Goal: Task Accomplishment & Management: Complete application form

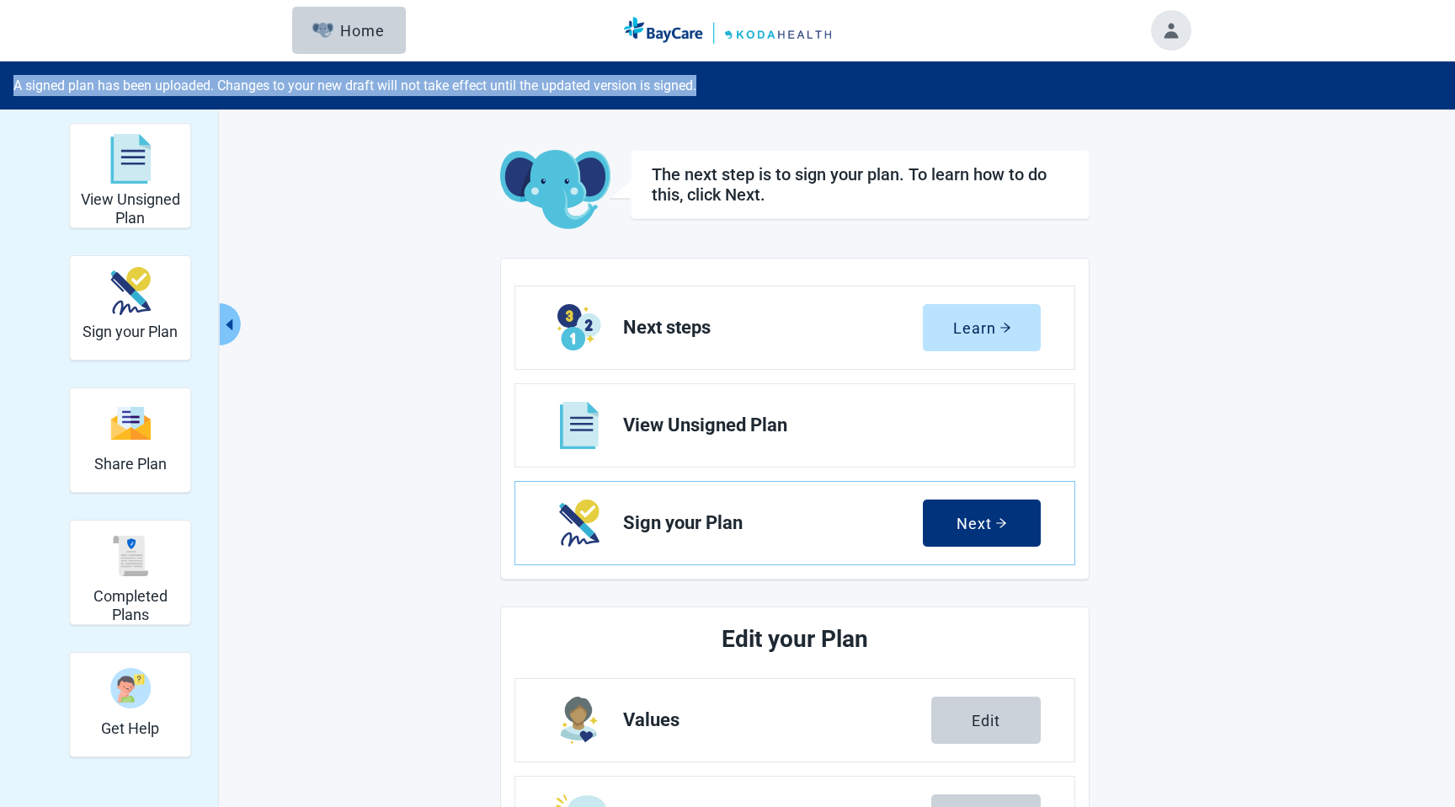
drag, startPoint x: 743, startPoint y: 89, endPoint x: 16, endPoint y: 79, distance: 726.6
click at [16, 79] on div "A signed plan has been uploaded. Changes to your new draft will not take effect…" at bounding box center [727, 85] width 1455 height 48
copy div "A signed plan has been uploaded. Changes to your new draft will not take effect…"
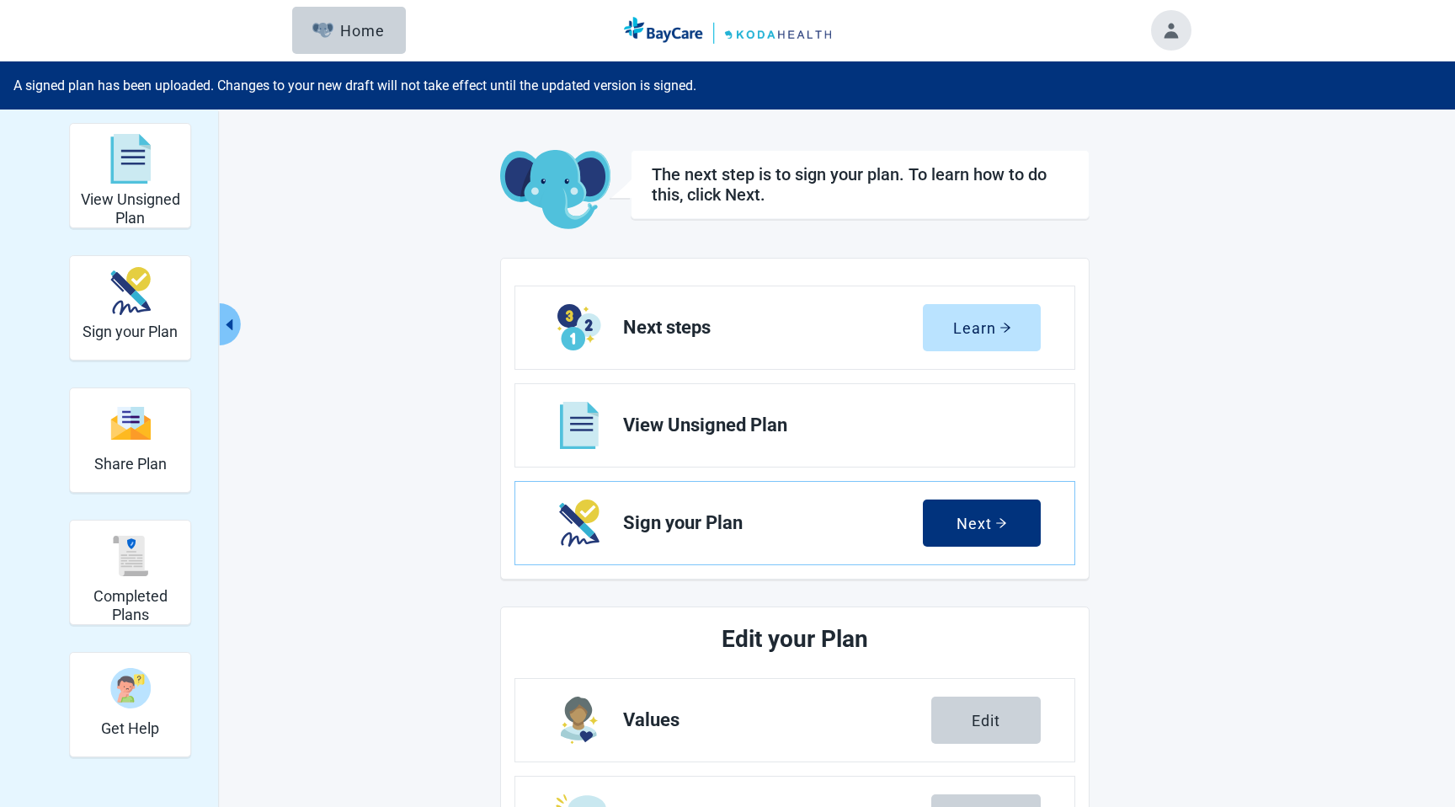
click at [419, 153] on main "The next step is to sign your plan. To learn how to do this, click Next. Next s…" at bounding box center [794, 707] width 791 height 1115
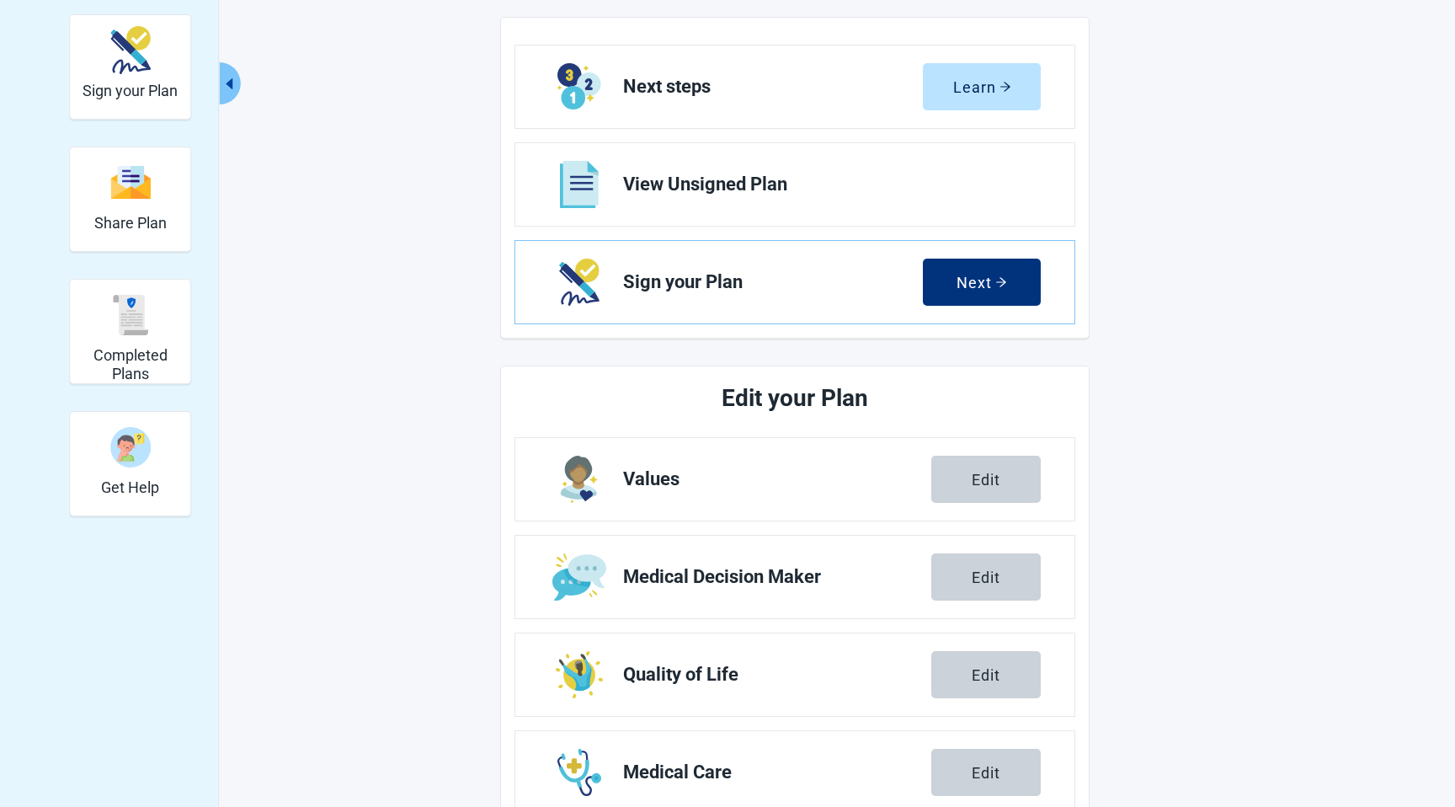
scroll to position [280, 0]
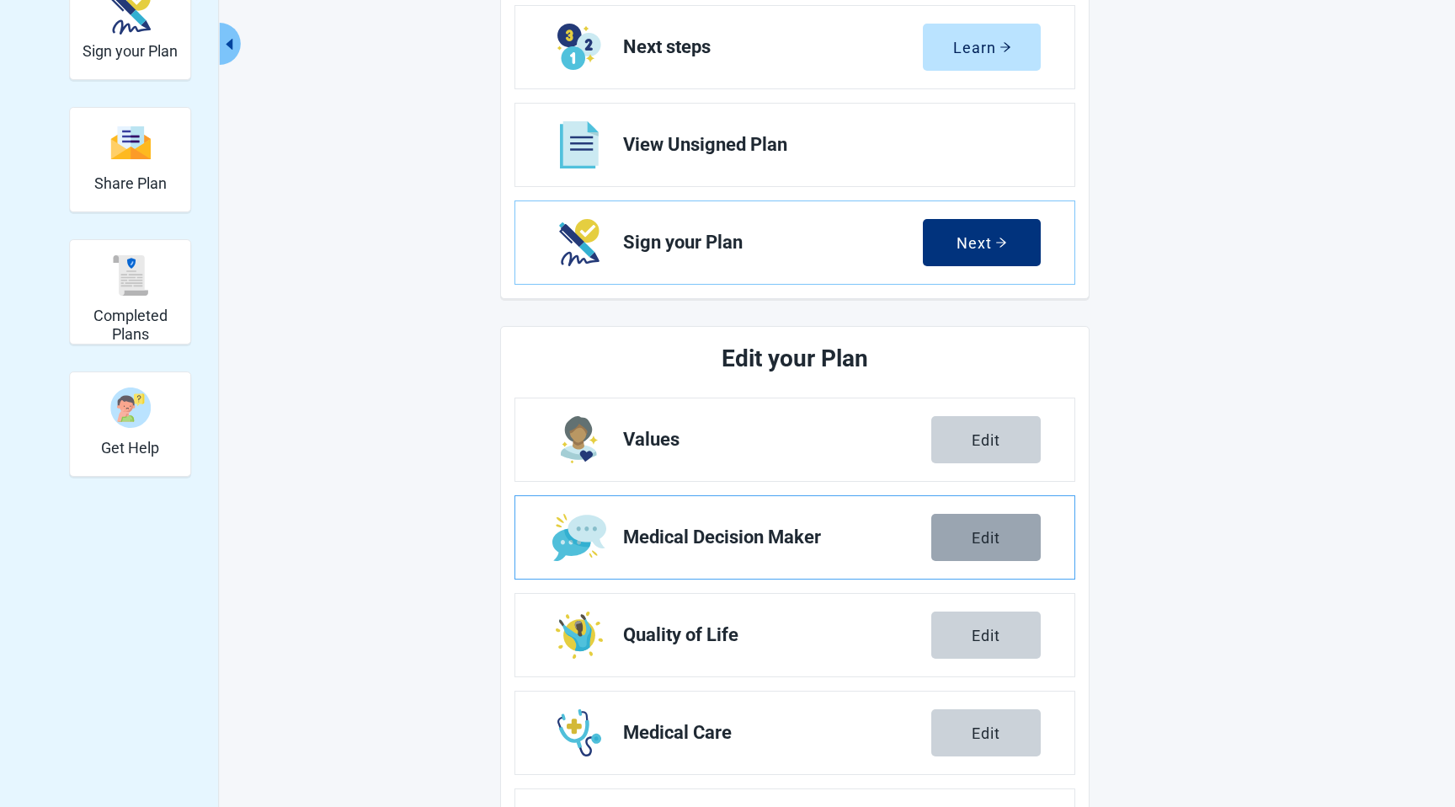
drag, startPoint x: 950, startPoint y: 540, endPoint x: 759, endPoint y: 457, distance: 208.9
click at [950, 540] on button "Edit" at bounding box center [985, 537] width 109 height 47
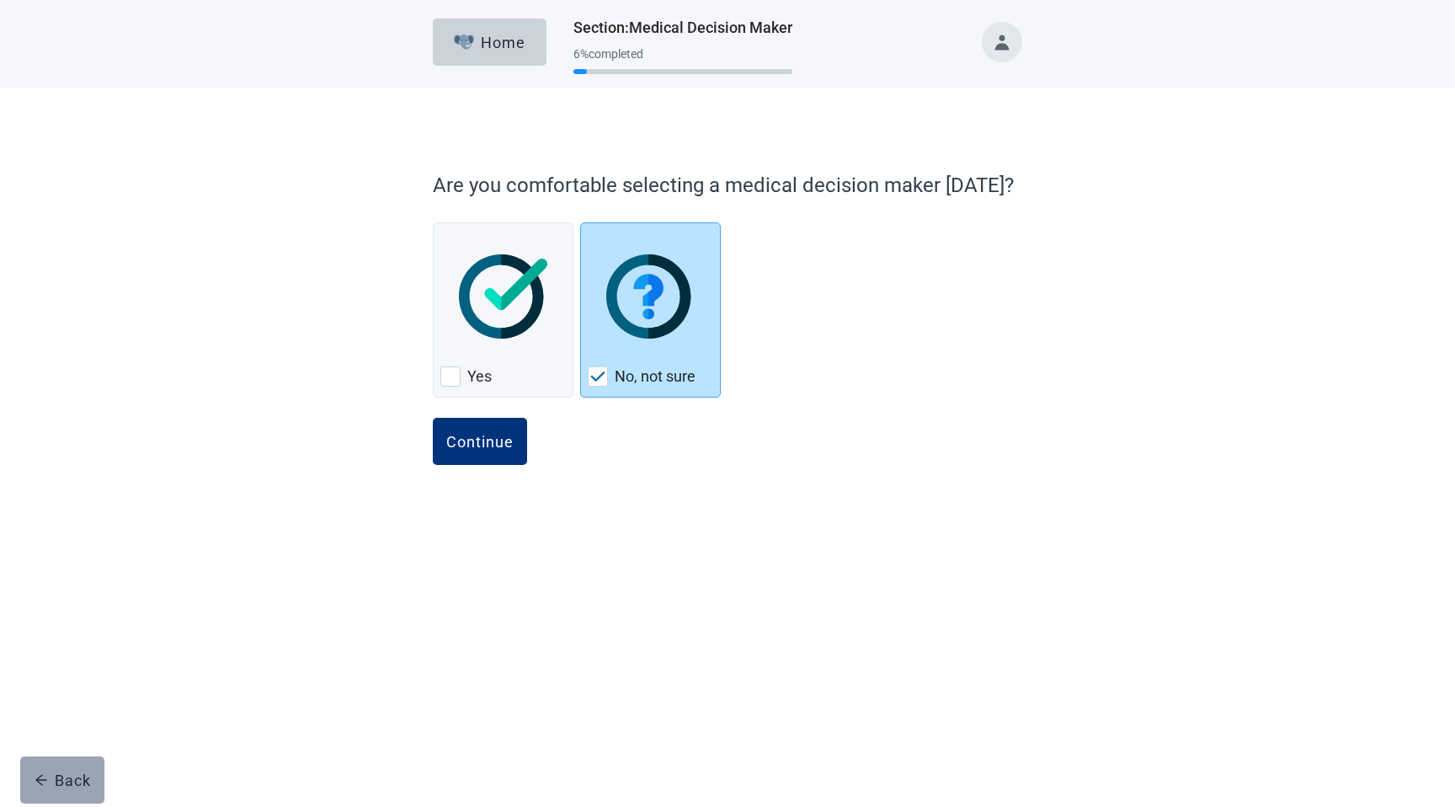
click at [80, 777] on div "Back" at bounding box center [63, 779] width 56 height 17
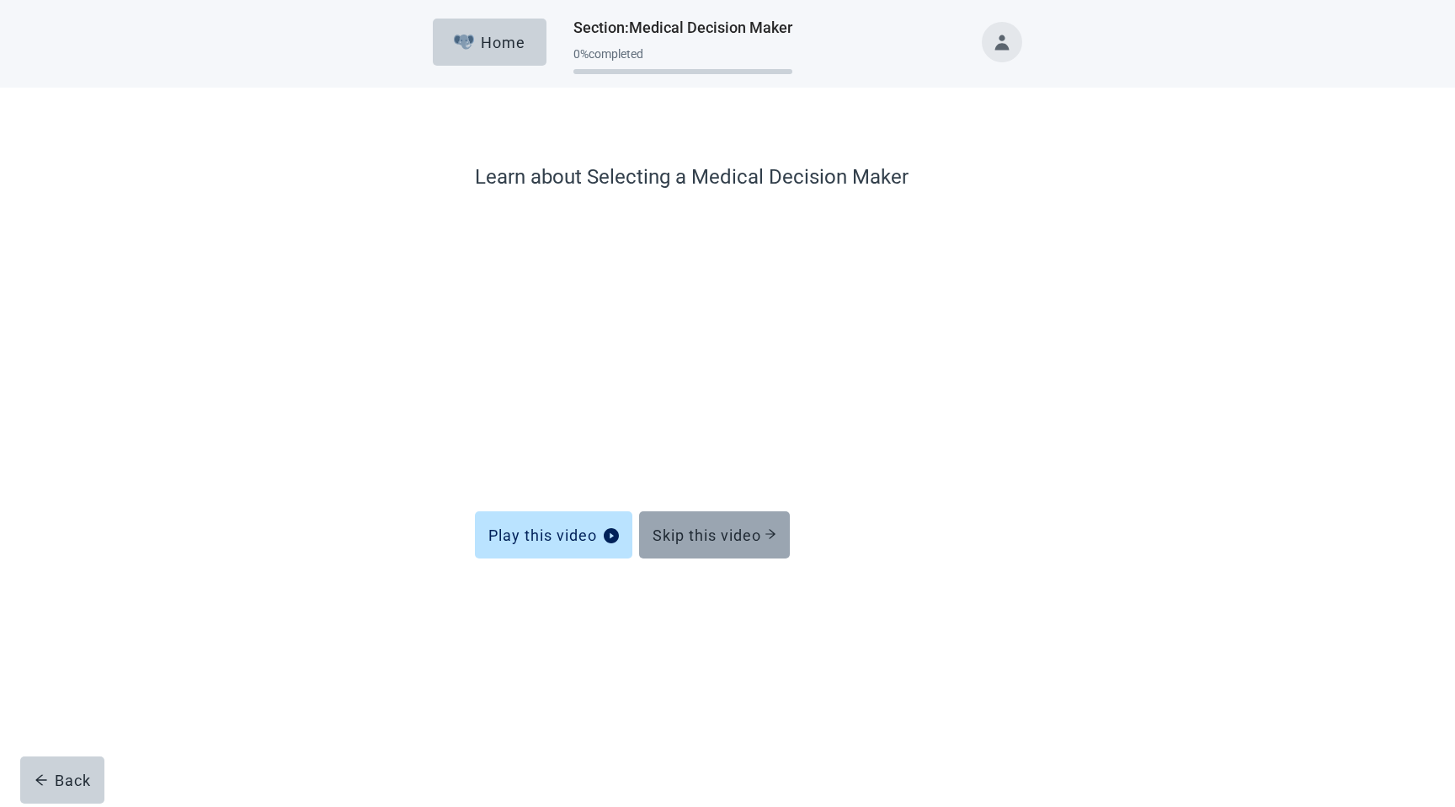
click at [726, 536] on div "Skip this video" at bounding box center [714, 534] width 124 height 17
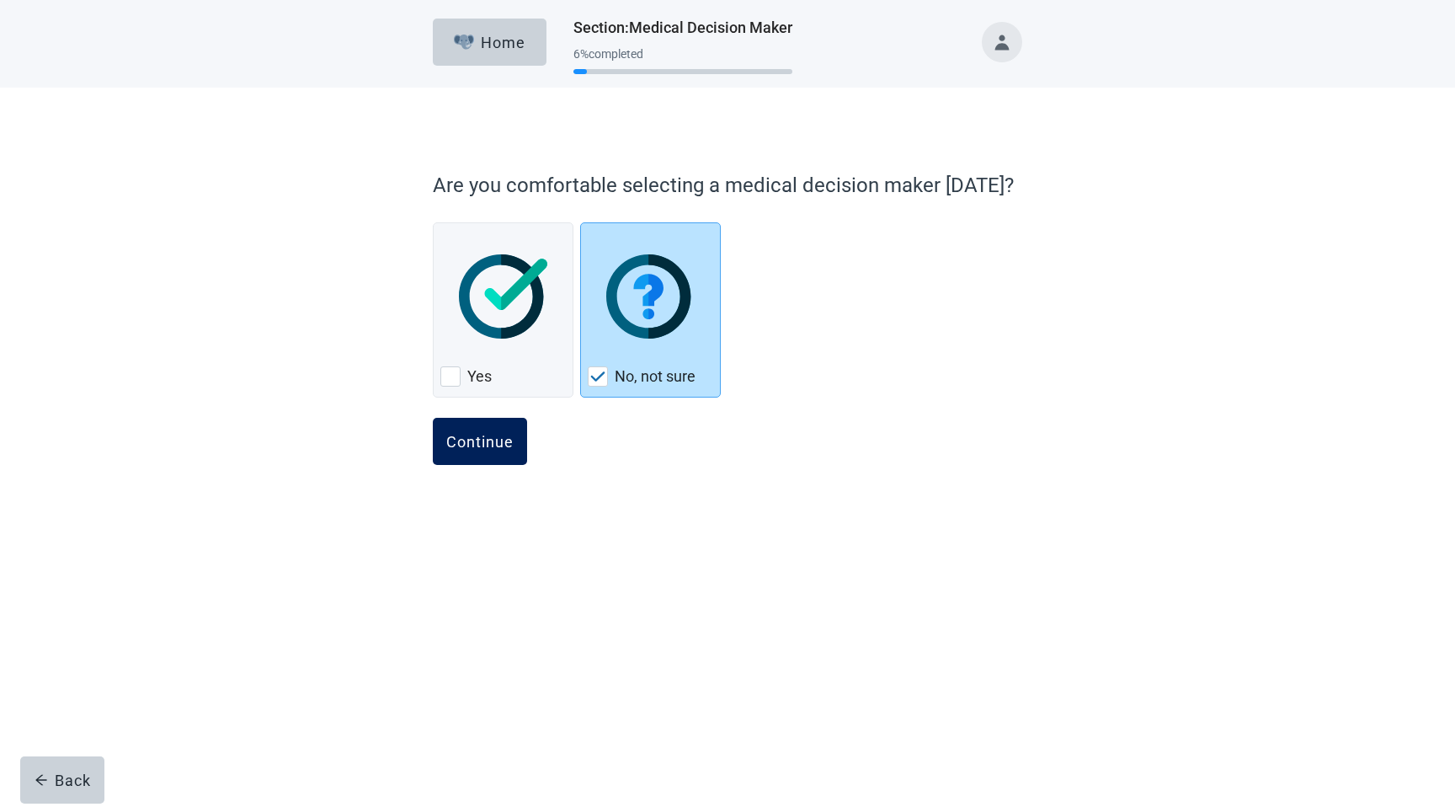
click at [488, 454] on button "Continue" at bounding box center [480, 441] width 94 height 47
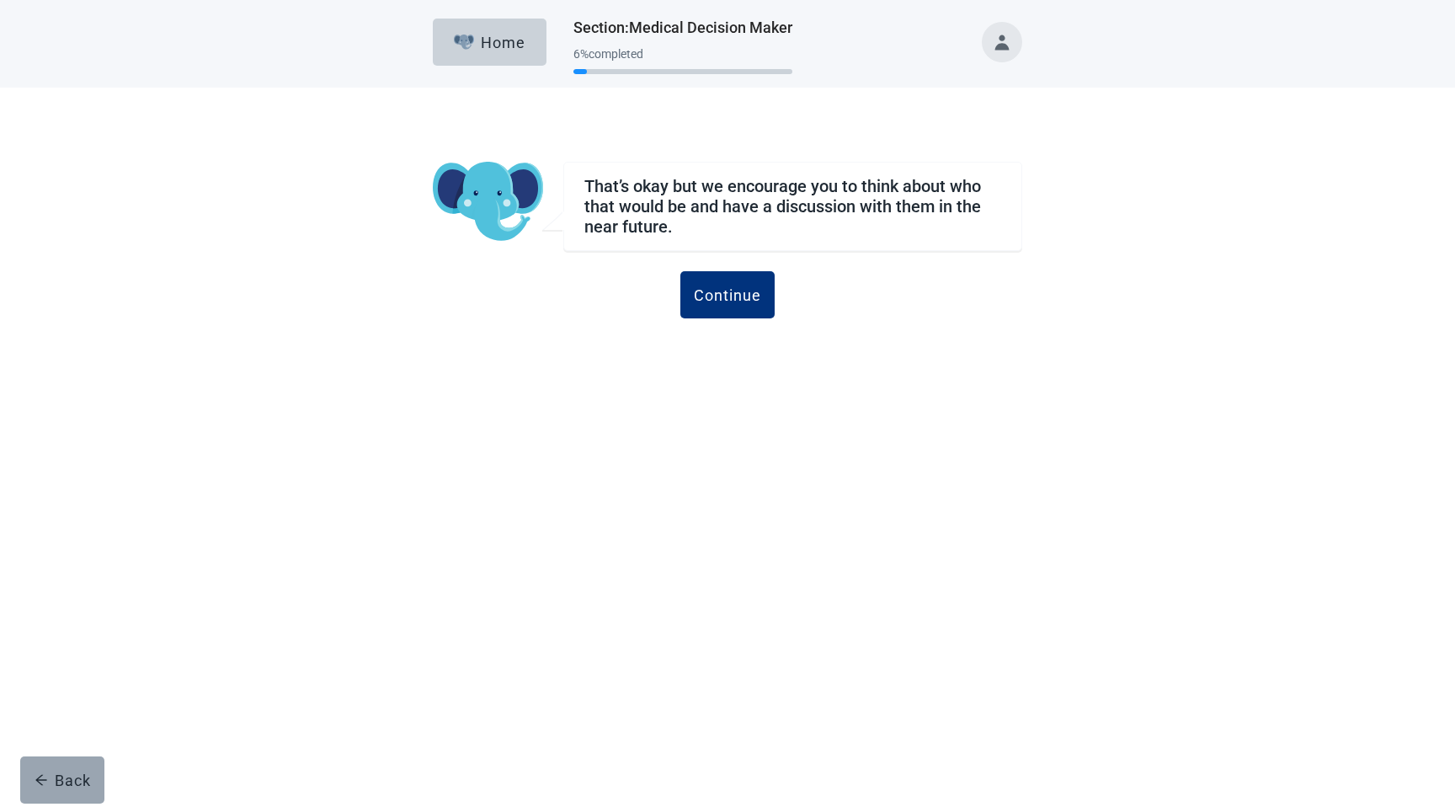
click at [61, 773] on div "Back" at bounding box center [63, 779] width 56 height 17
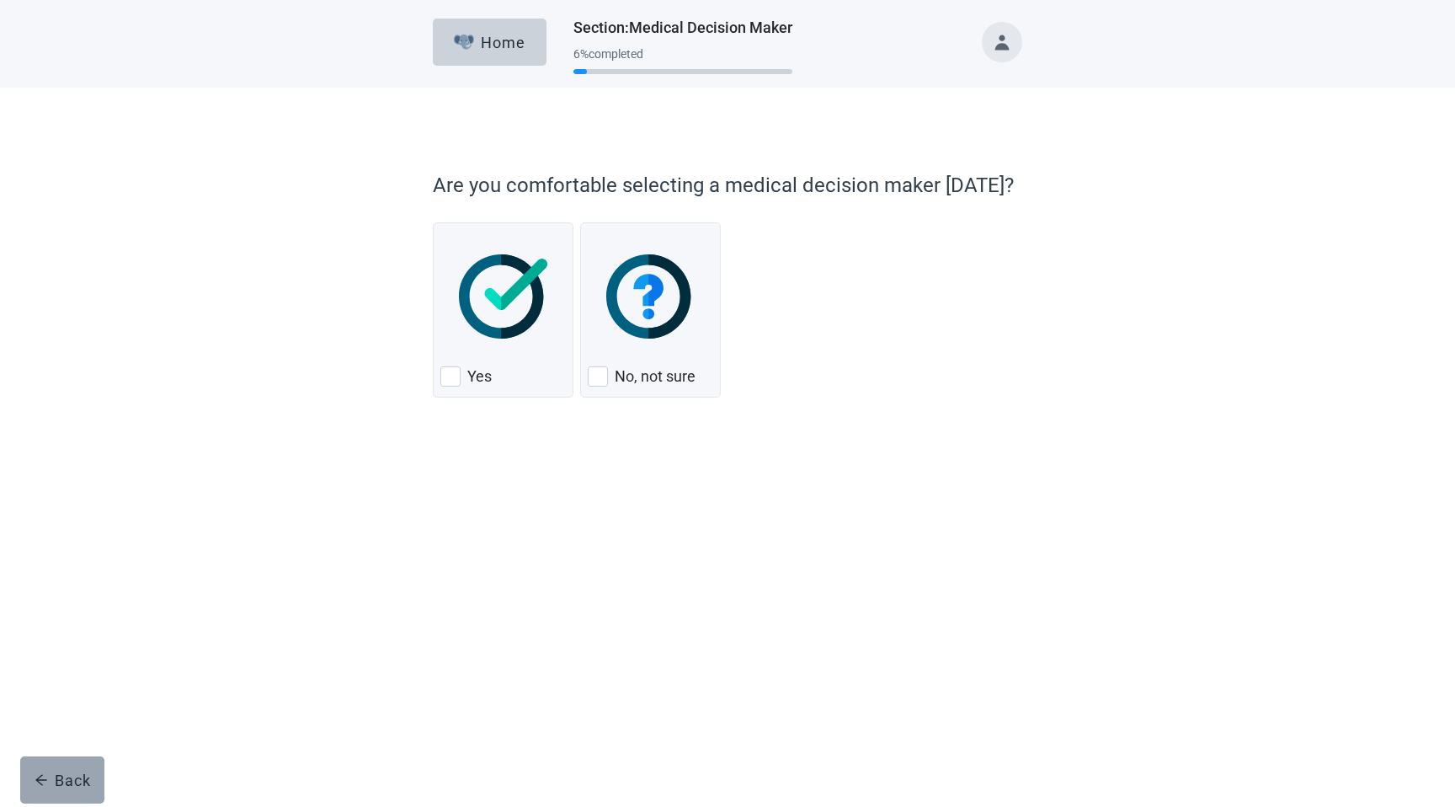
click at [74, 775] on div "Back" at bounding box center [63, 779] width 56 height 17
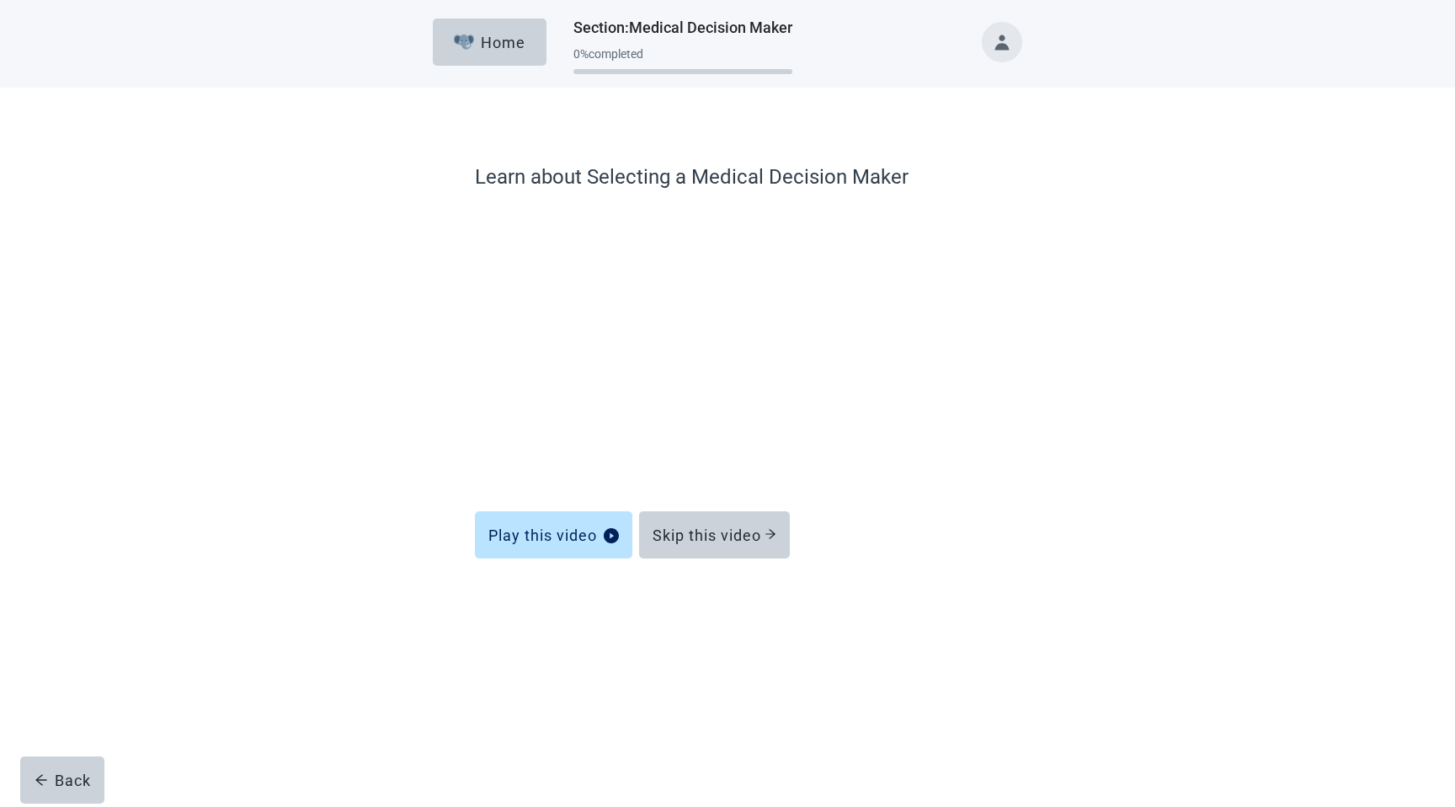
drag, startPoint x: 62, startPoint y: 778, endPoint x: 543, endPoint y: 636, distance: 501.3
click at [275, 638] on div "Learn about Selecting a Medical Decision Maker Play this video Skip this video …" at bounding box center [726, 369] width 1309 height 562
click at [674, 539] on div "Skip this video" at bounding box center [714, 534] width 124 height 17
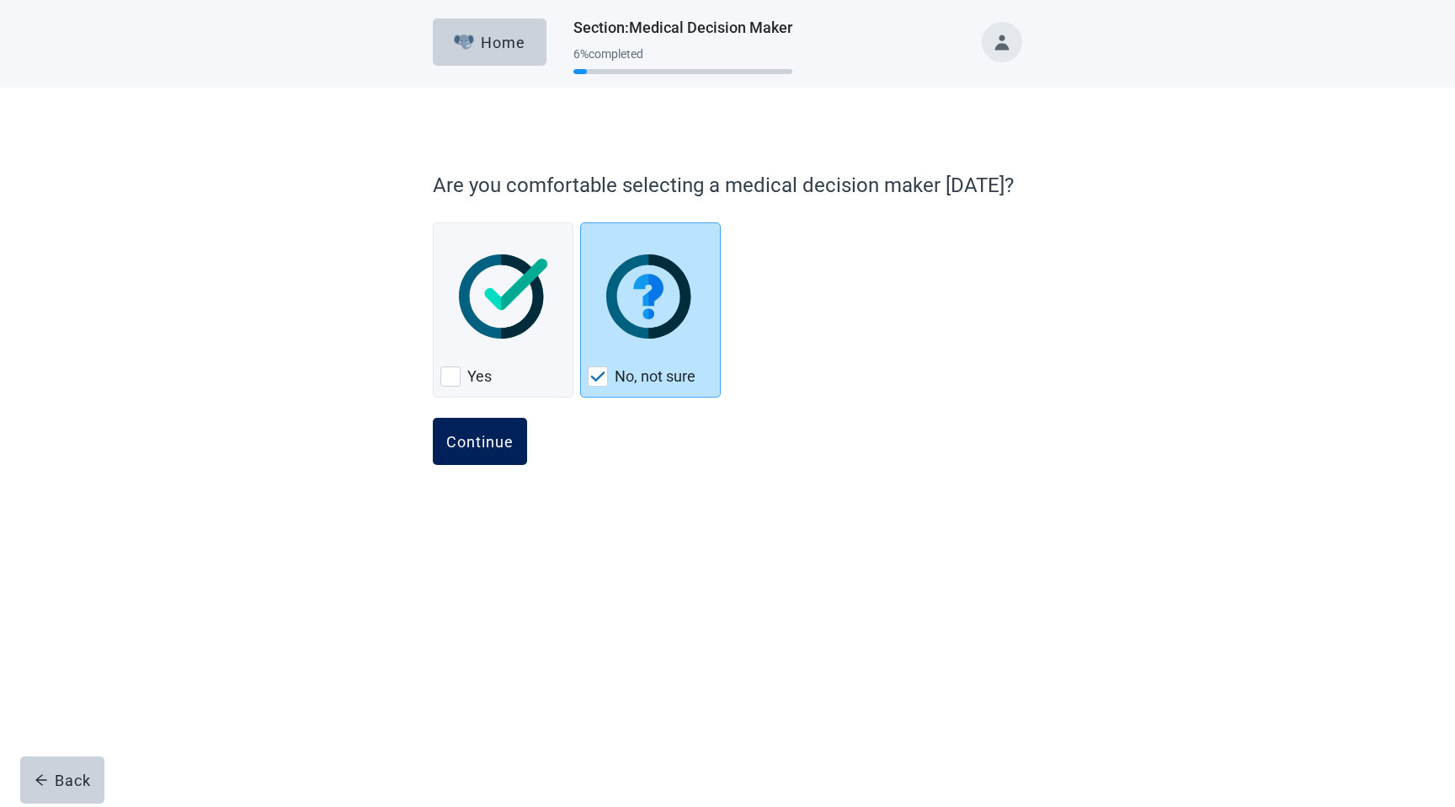
click at [504, 452] on button "Continue" at bounding box center [480, 441] width 94 height 47
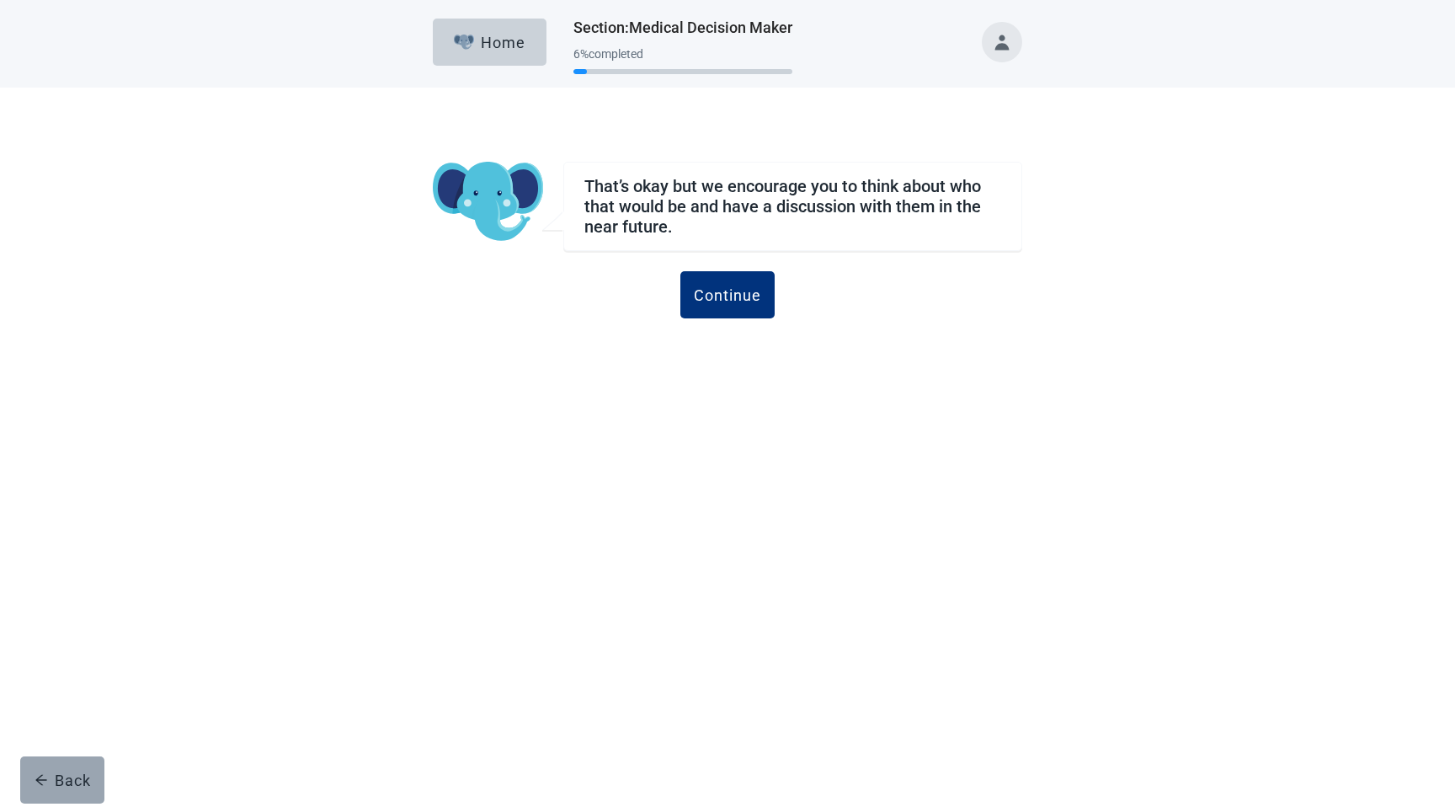
click at [69, 774] on div "Back" at bounding box center [63, 779] width 56 height 17
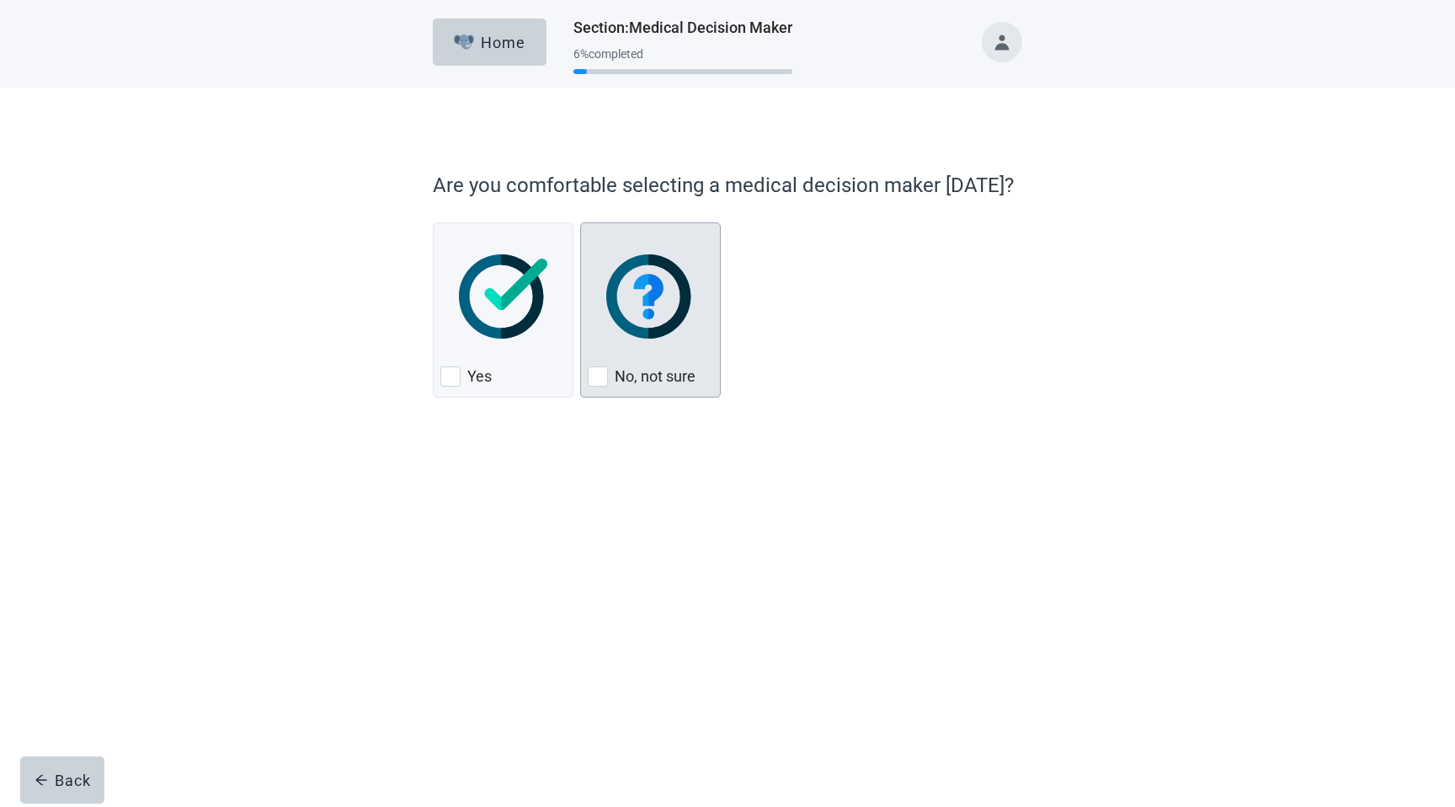
drag, startPoint x: 688, startPoint y: 317, endPoint x: 658, endPoint y: 386, distance: 74.3
click at [688, 317] on img "No, not sure, checkbox, not checked" at bounding box center [650, 296] width 88 height 84
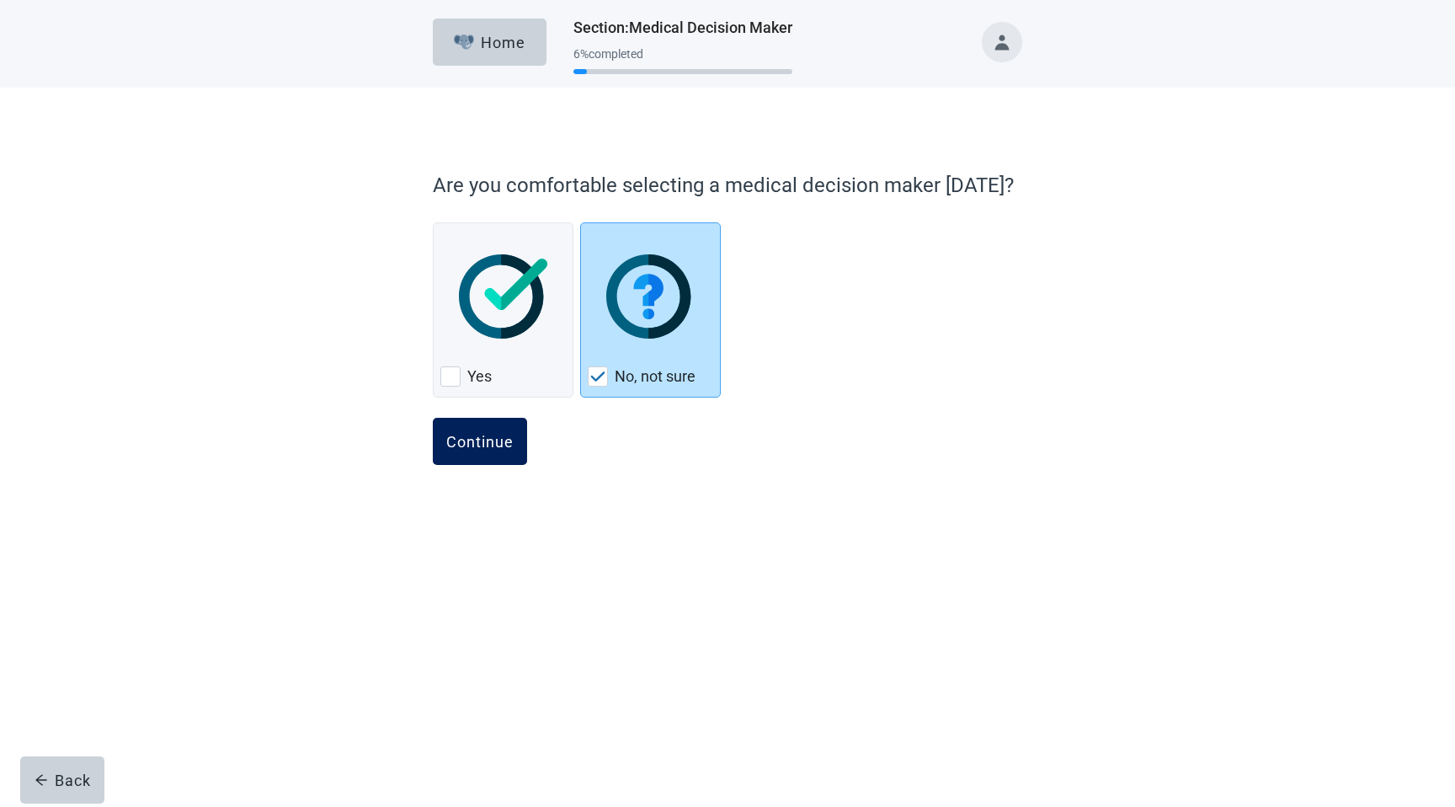
click at [517, 437] on button "Continue" at bounding box center [480, 441] width 94 height 47
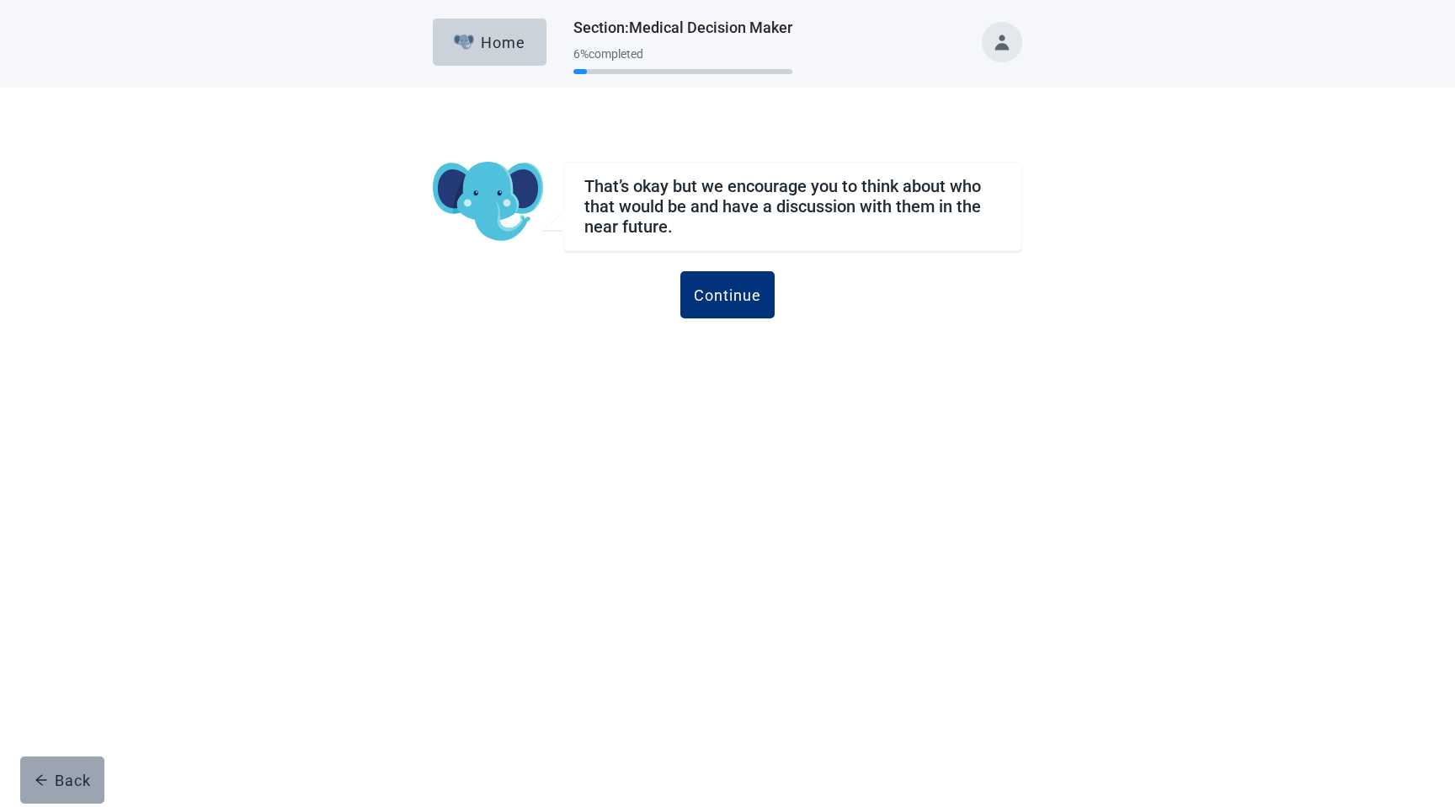
click at [72, 772] on div "Back" at bounding box center [63, 779] width 56 height 17
